Goal: Check status: Check status

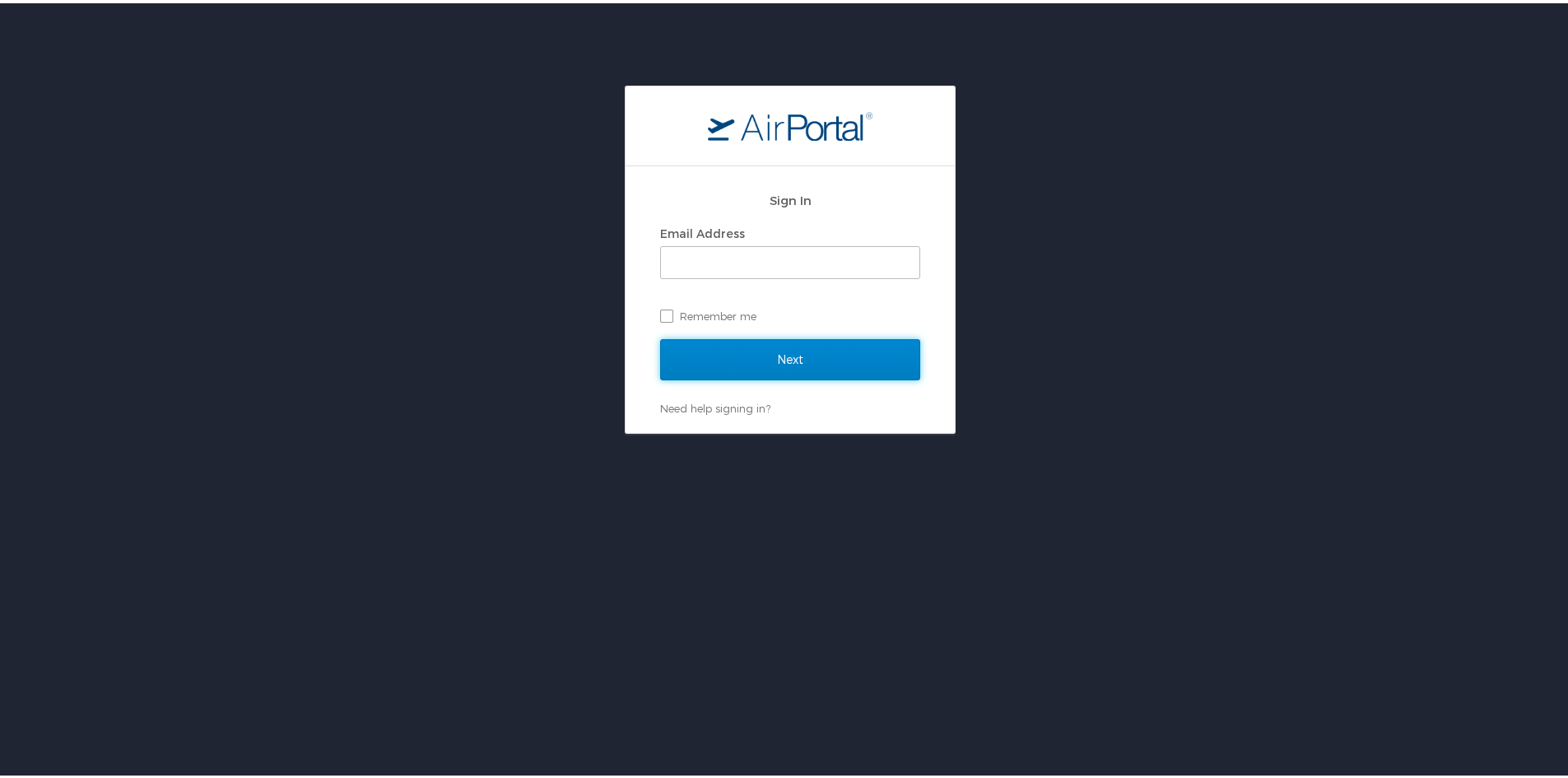
click at [788, 348] on input "Next" at bounding box center [791, 356] width 260 height 41
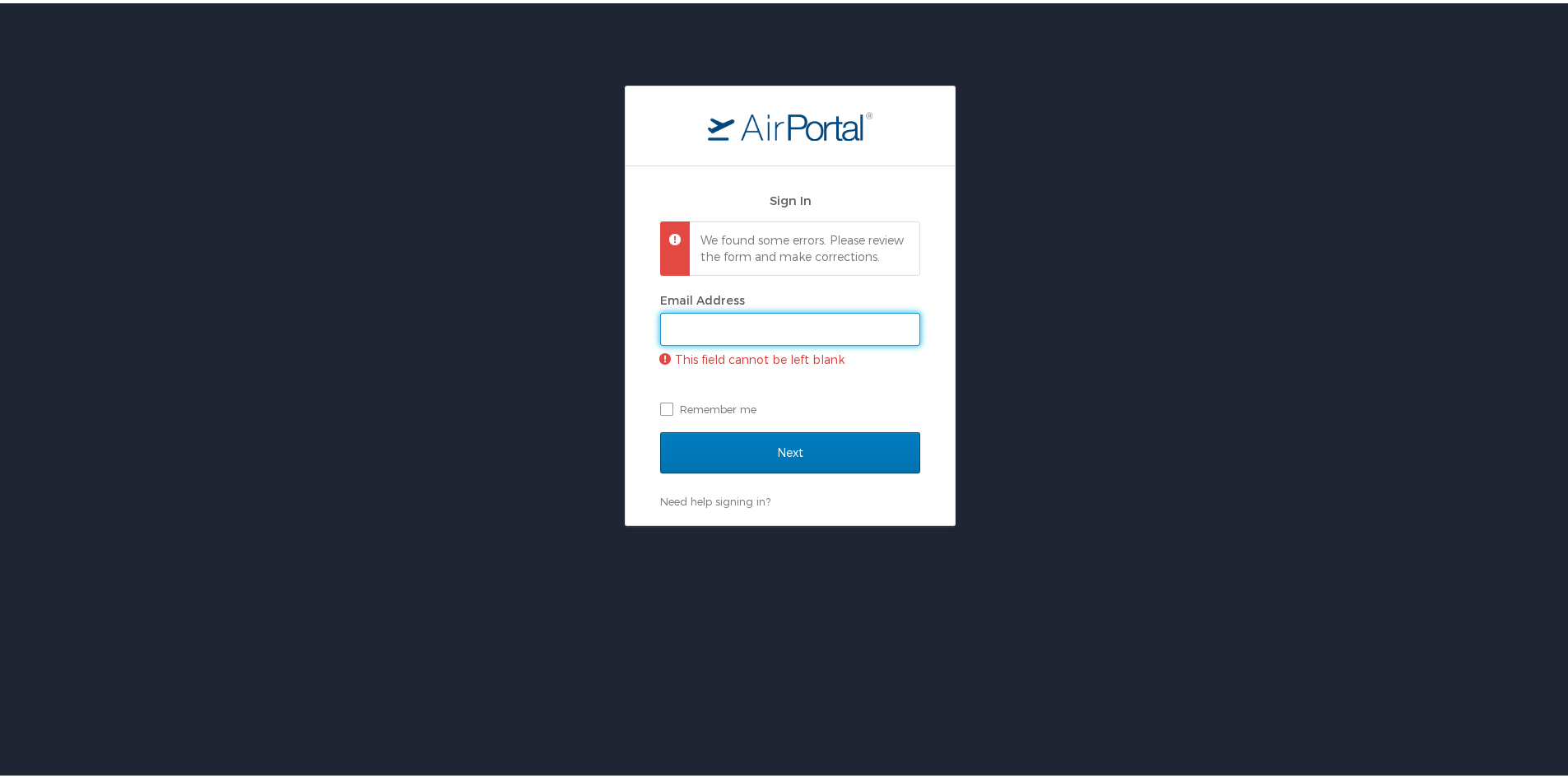
click at [787, 340] on input "Email Address" at bounding box center [791, 326] width 259 height 31
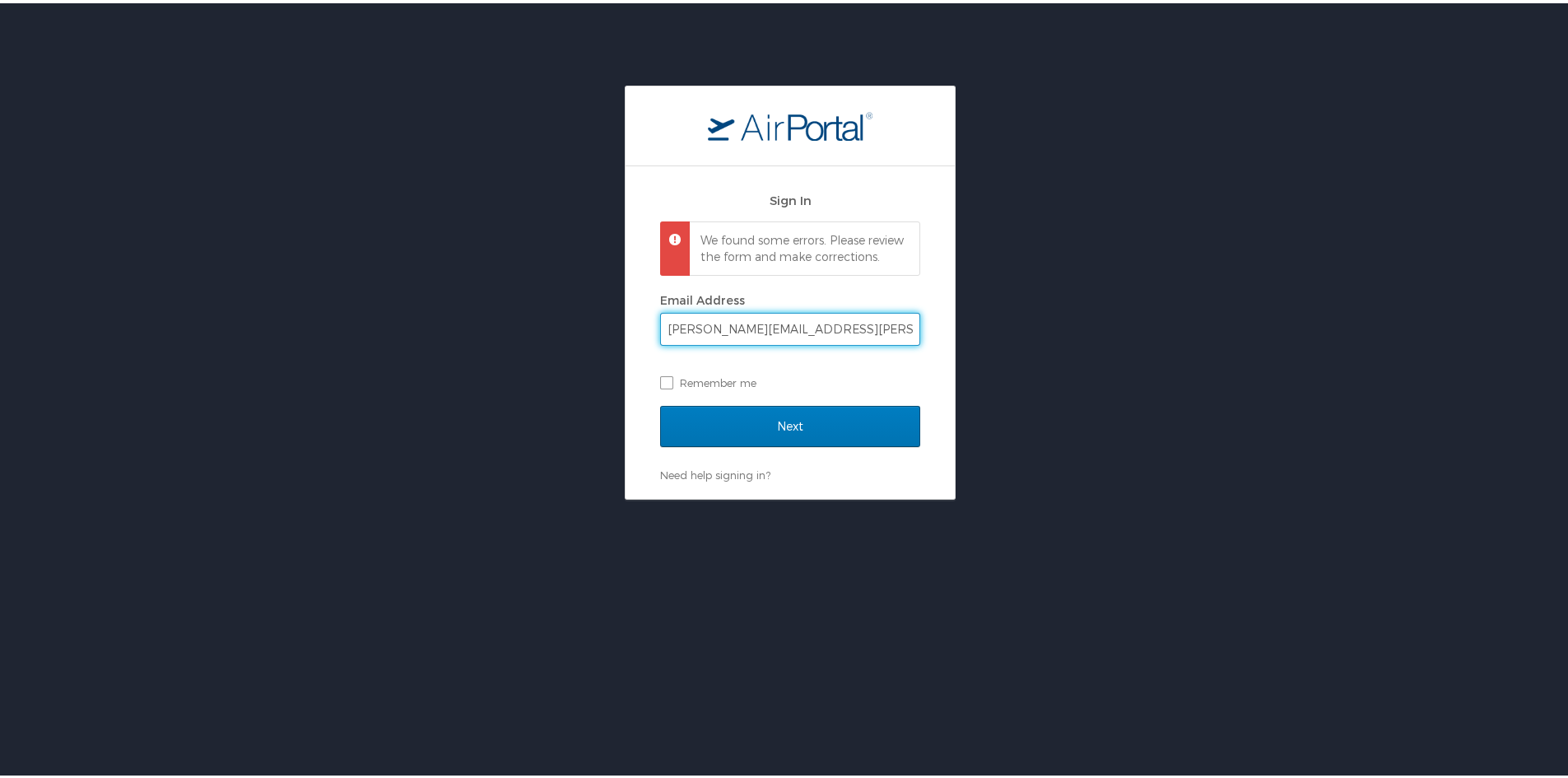
type input "amanda.peck@shipmonk.com"
click at [661, 403] on input "Next" at bounding box center [791, 423] width 260 height 41
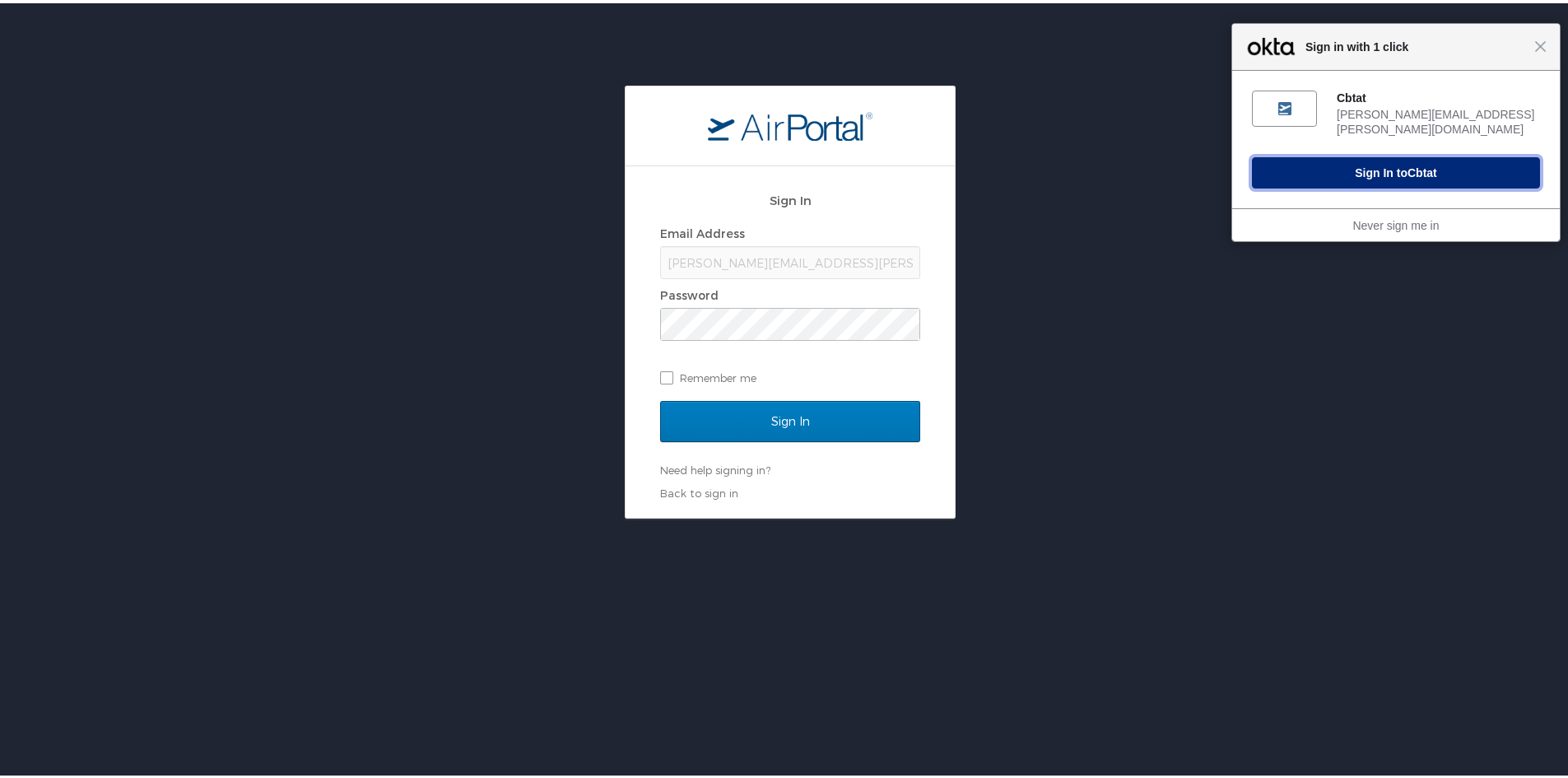
click at [1394, 154] on button "Sign In to Cbtat" at bounding box center [1395, 169] width 288 height 31
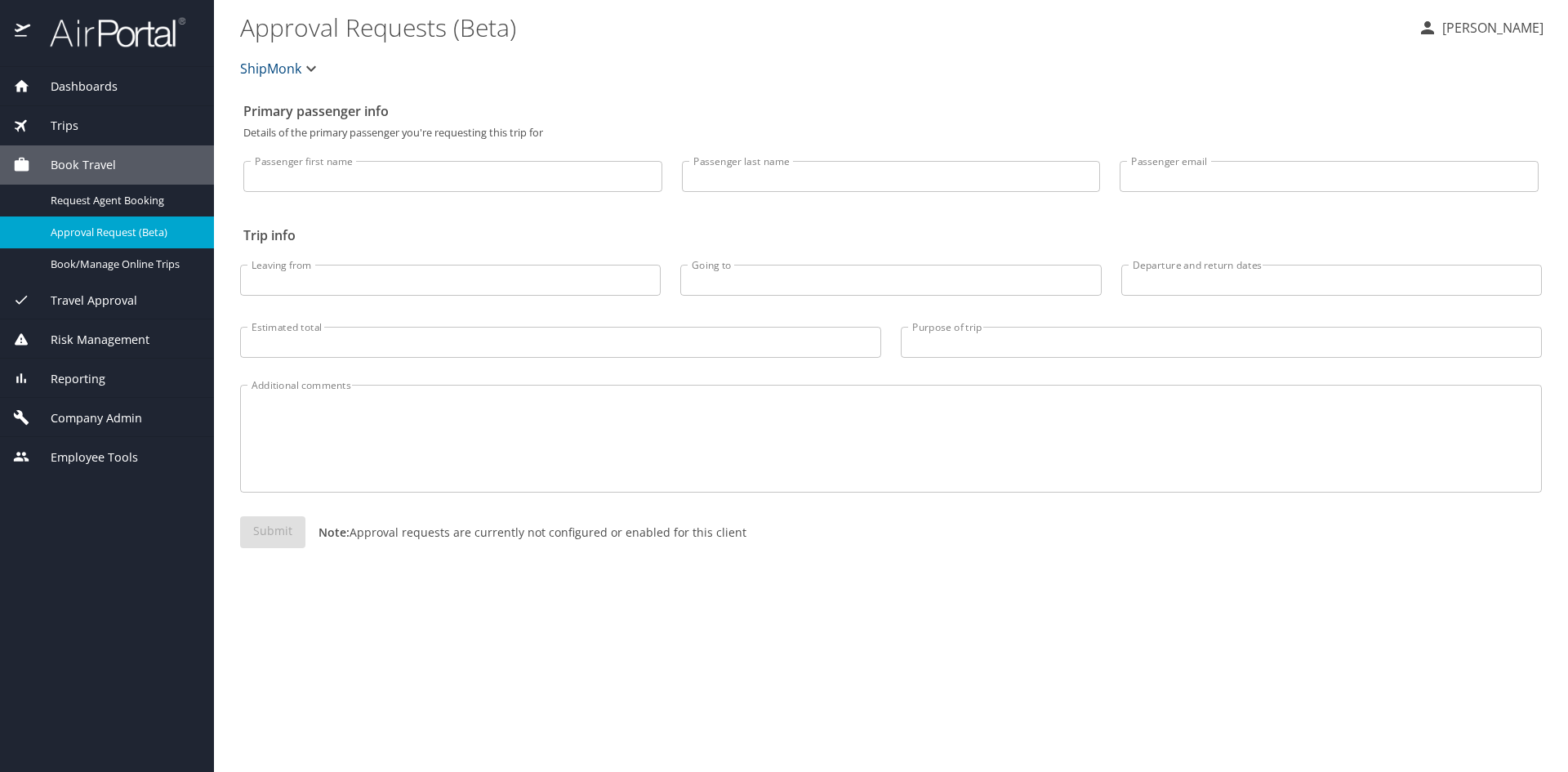
click at [73, 125] on span "Trips" at bounding box center [54, 125] width 48 height 18
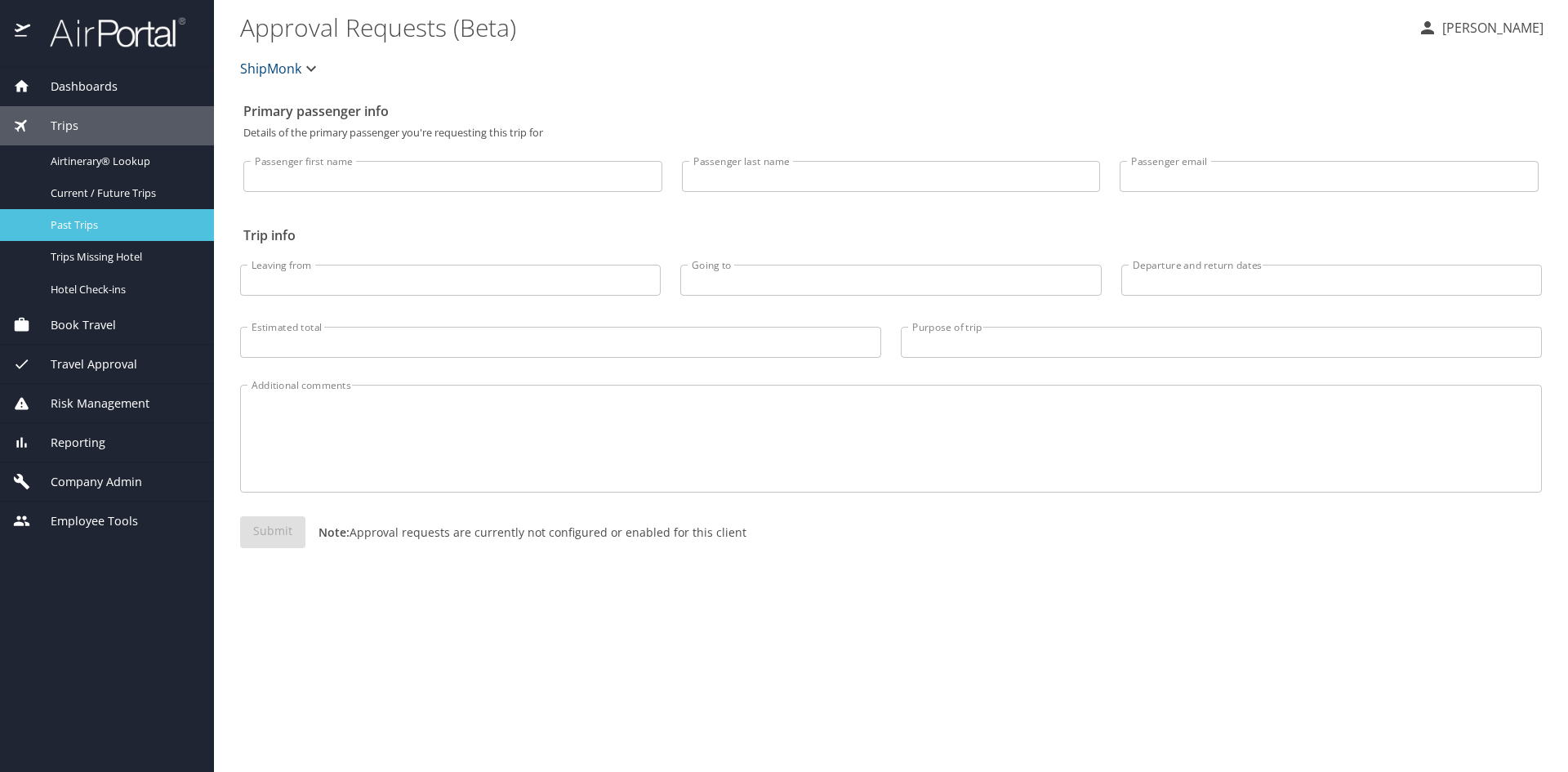
click at [86, 227] on span "Past Trips" at bounding box center [122, 225] width 143 height 15
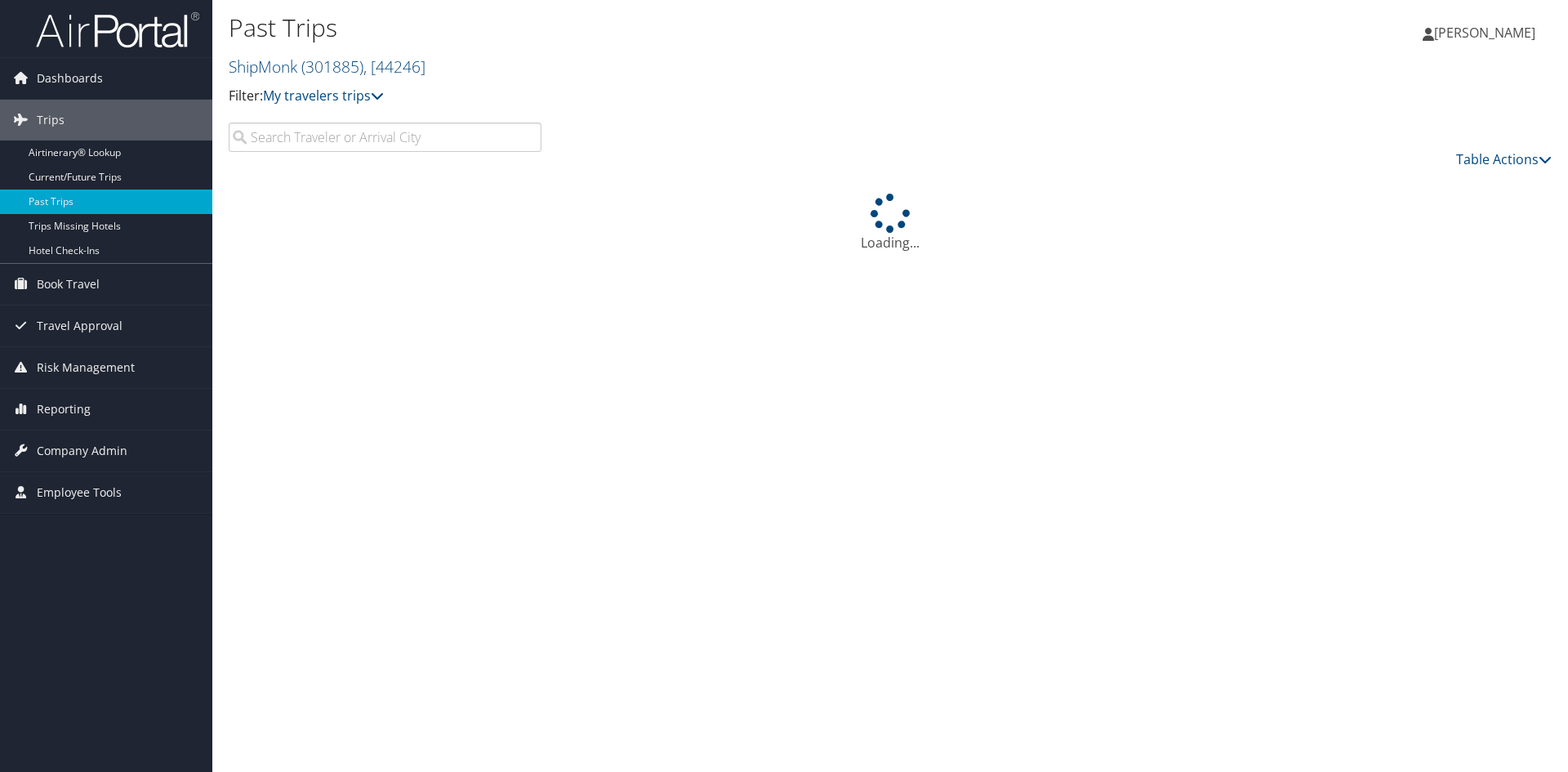
click at [258, 148] on input "search" at bounding box center [385, 137] width 313 height 29
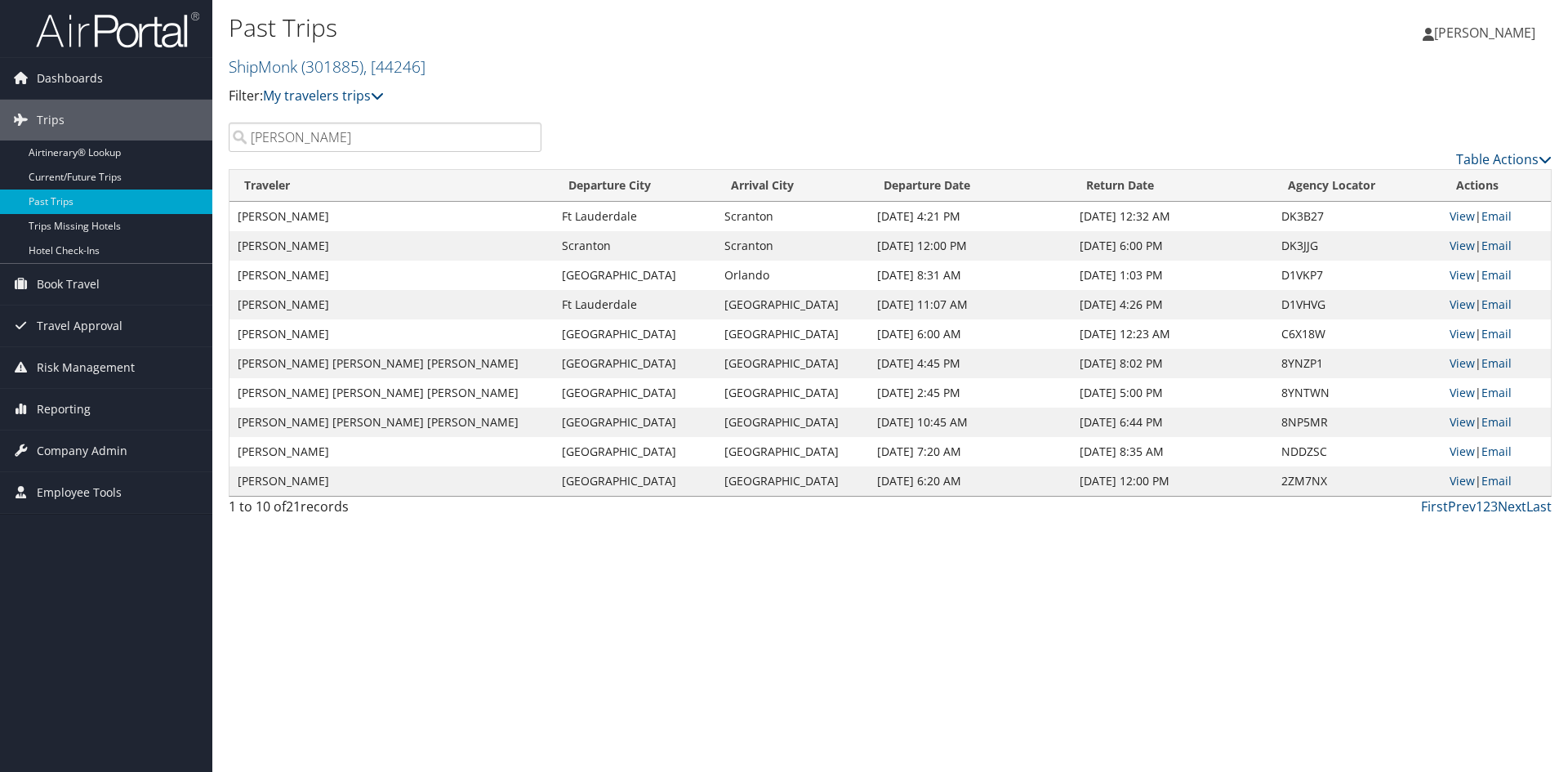
type input "[PERSON_NAME]"
click at [887, 213] on td "[DATE] 4:21 PM" at bounding box center [970, 216] width 201 height 29
click at [371, 143] on input "[PERSON_NAME]" at bounding box center [385, 137] width 313 height 29
click at [528, 136] on input "[PERSON_NAME]" at bounding box center [385, 137] width 313 height 29
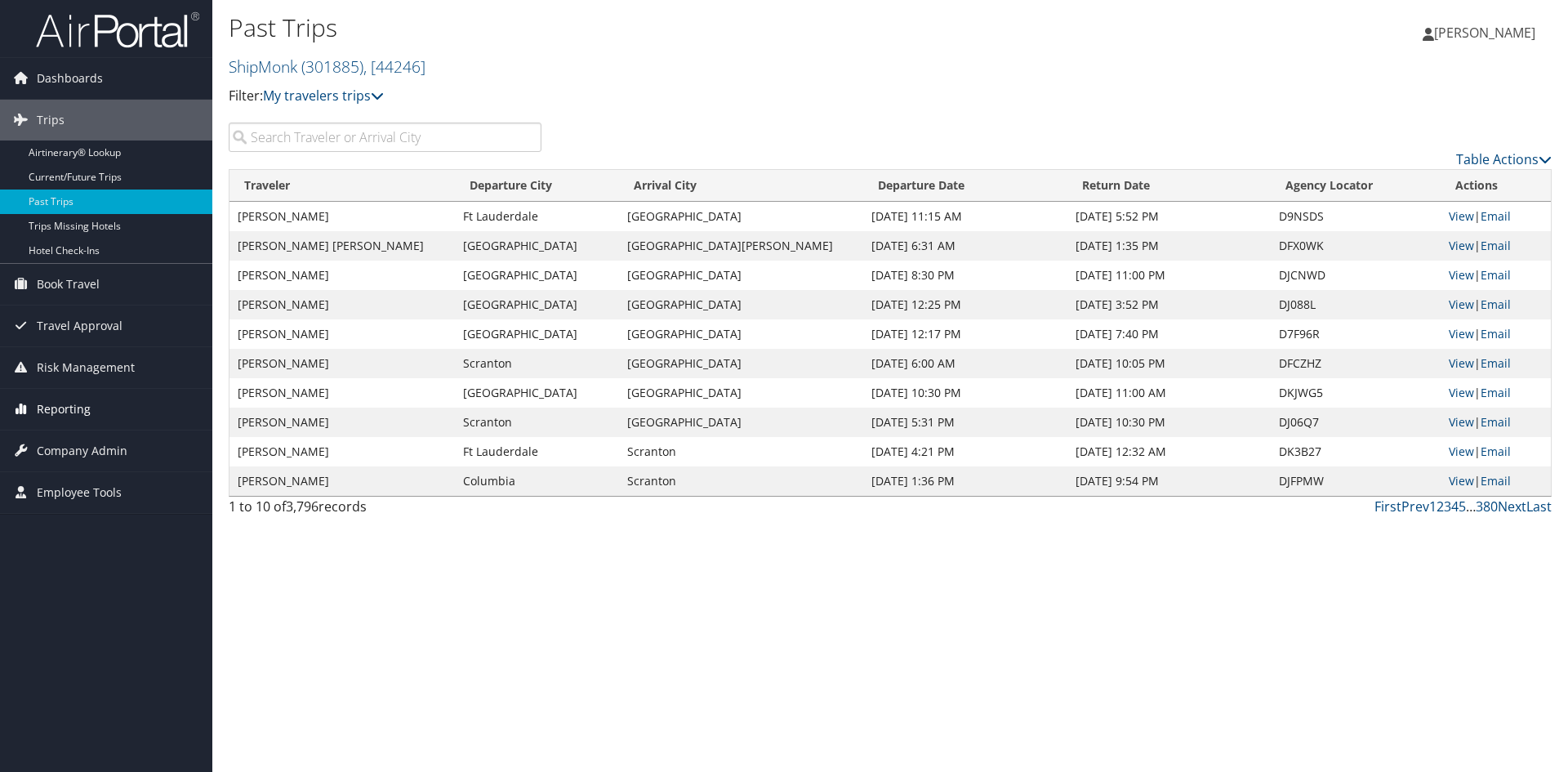
click at [65, 399] on span "Reporting" at bounding box center [64, 409] width 54 height 41
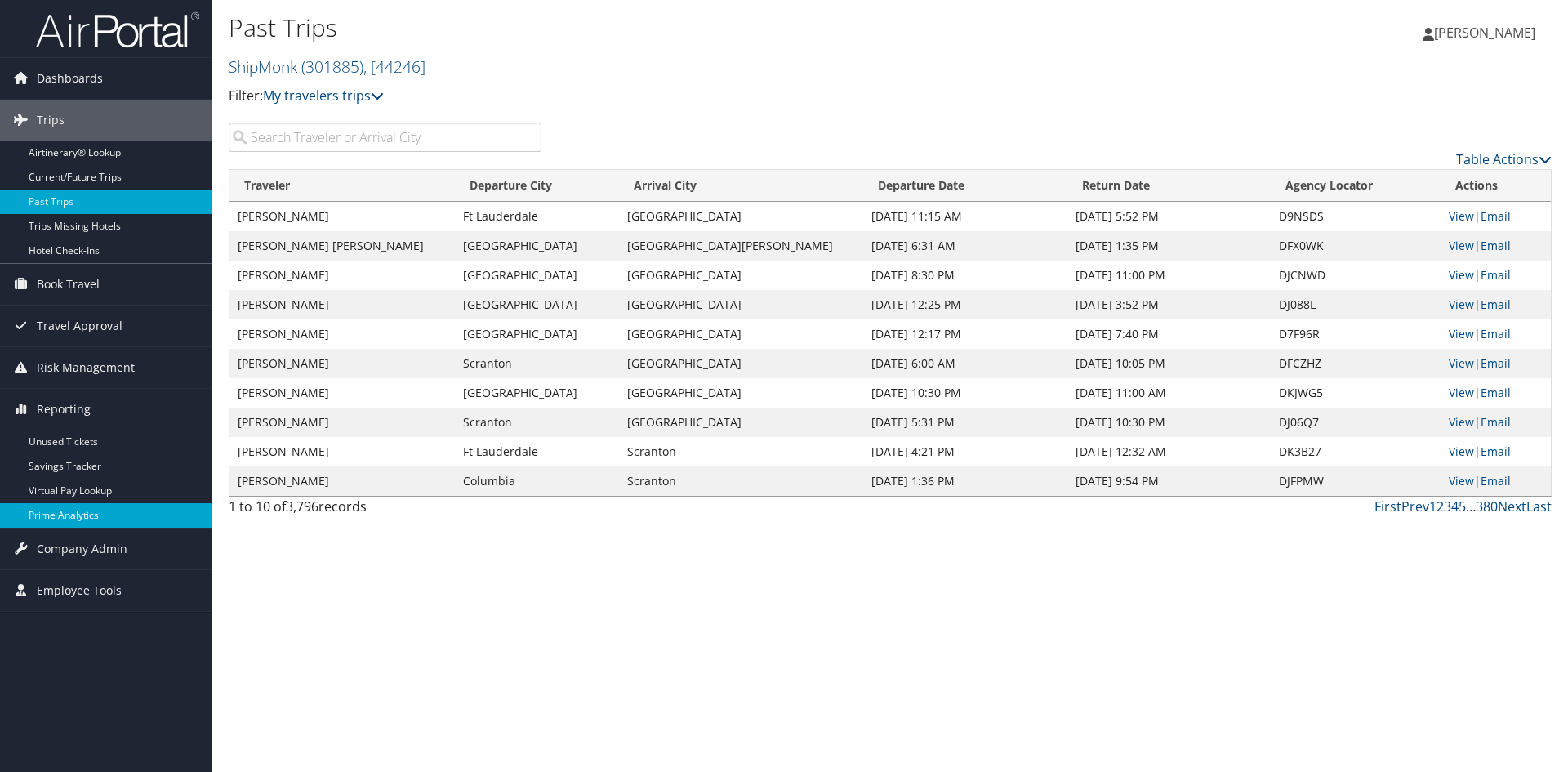
click at [53, 514] on link "Prime Analytics" at bounding box center [106, 515] width 212 height 24
click at [60, 512] on link "Prime Analytics" at bounding box center [106, 515] width 212 height 24
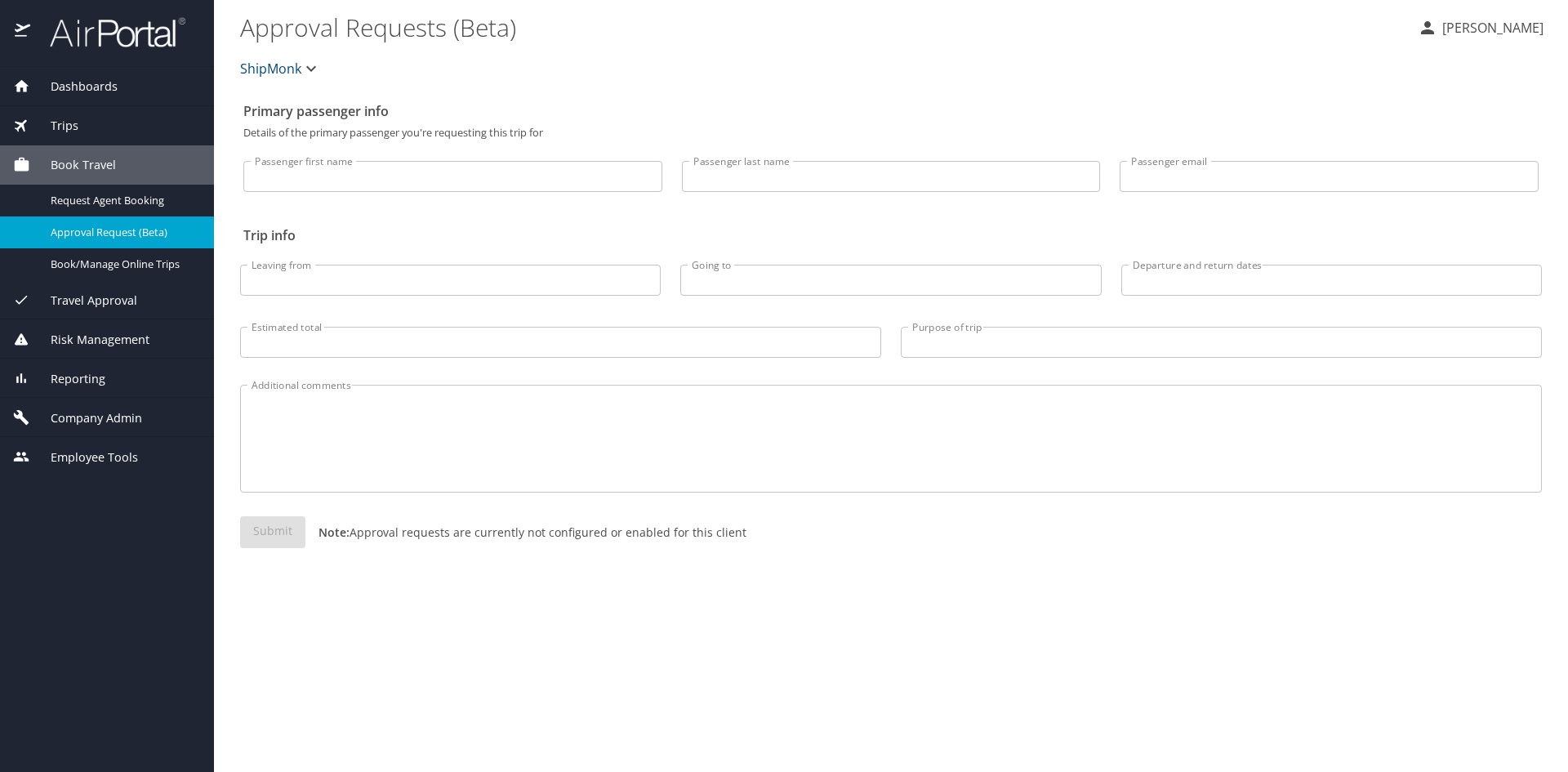
click at [66, 123] on span "Trips" at bounding box center [54, 125] width 48 height 18
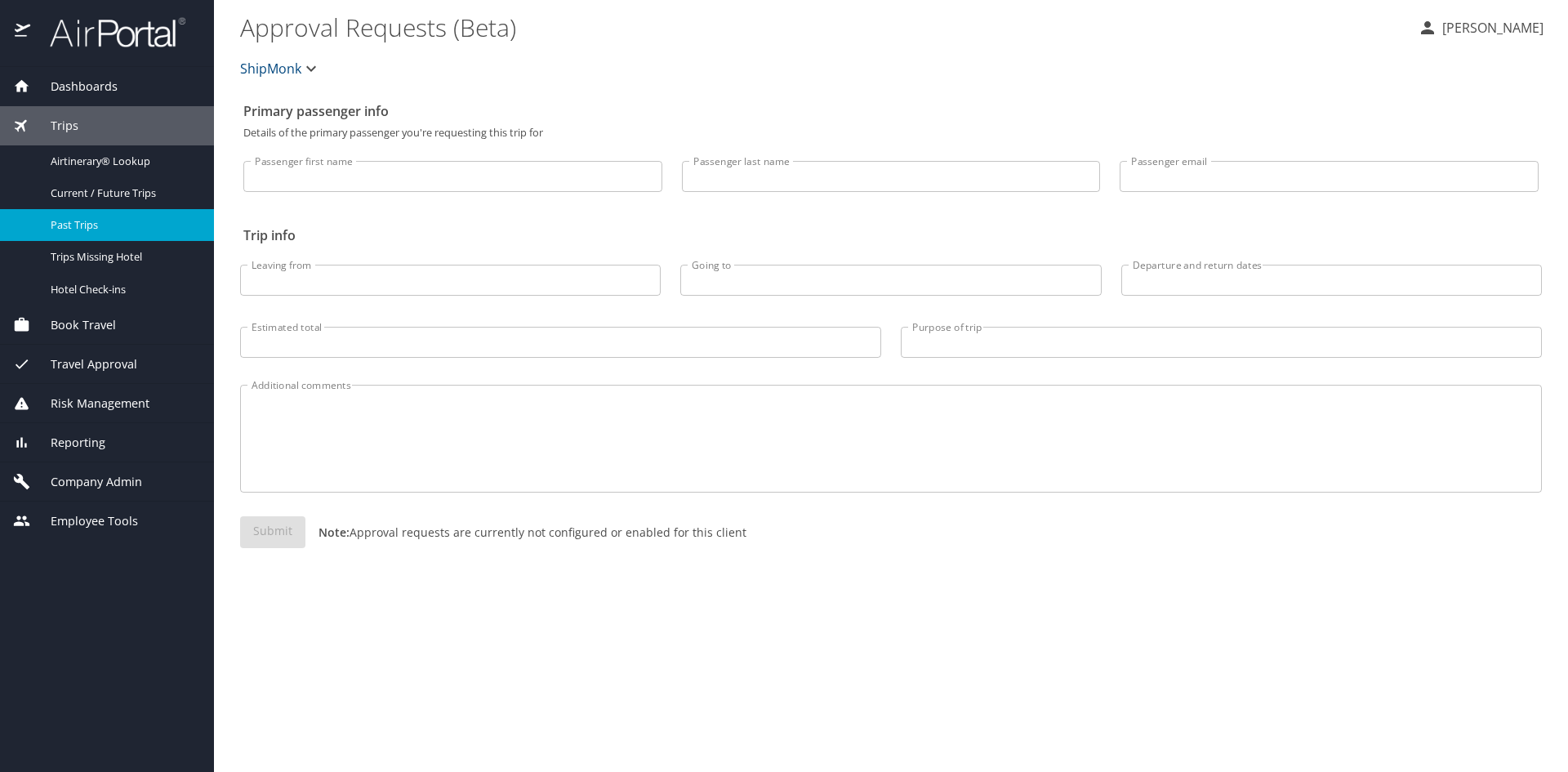
click at [74, 227] on span "Past Trips" at bounding box center [122, 225] width 143 height 15
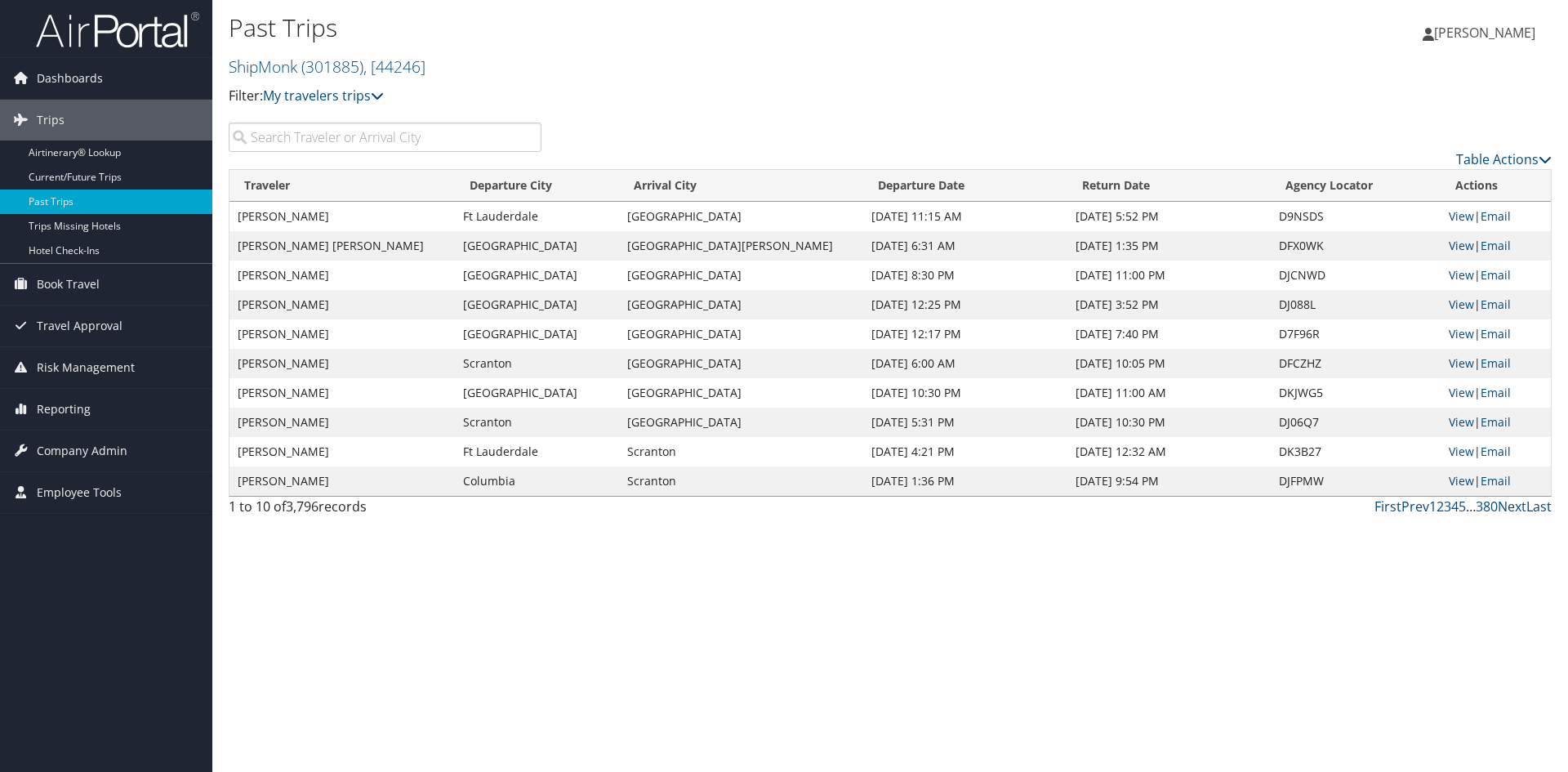
click at [279, 141] on input "search" at bounding box center [385, 137] width 313 height 29
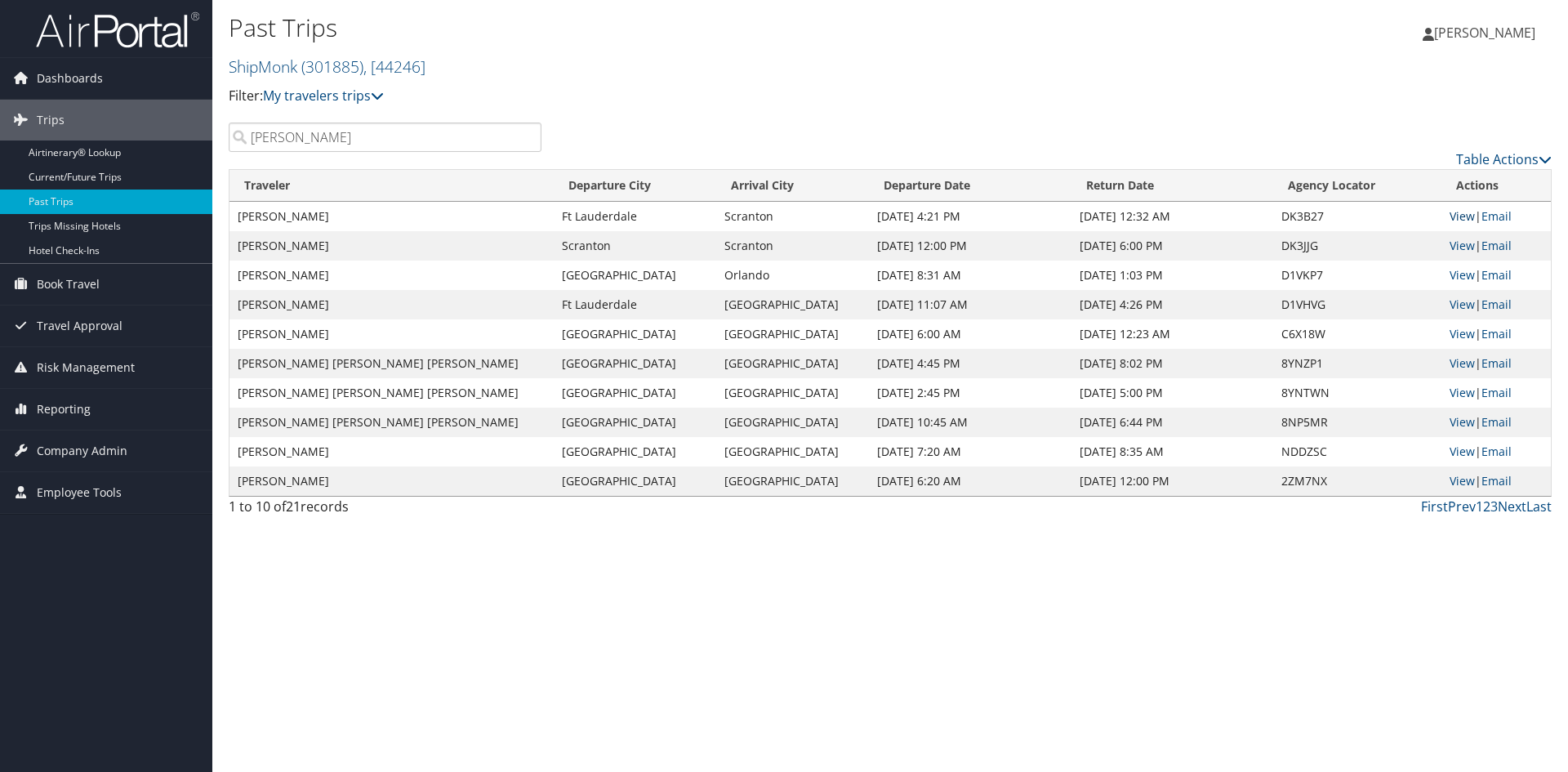
type input "cruz"
